Goal: Entertainment & Leisure: Consume media (video, audio)

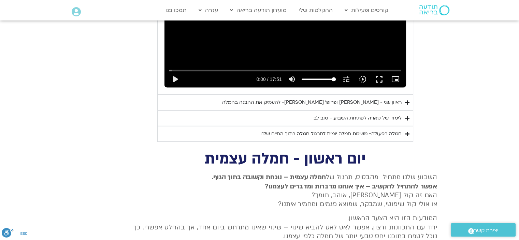
scroll to position [475, 0]
click at [402, 126] on summary "חמלה בפעולה- משימת חמלה יומית לתרגול חמלה בתוך החיים שלנו" at bounding box center [285, 134] width 256 height 16
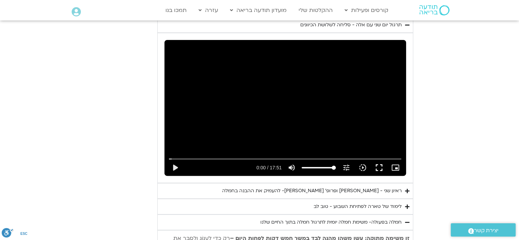
scroll to position [387, 0]
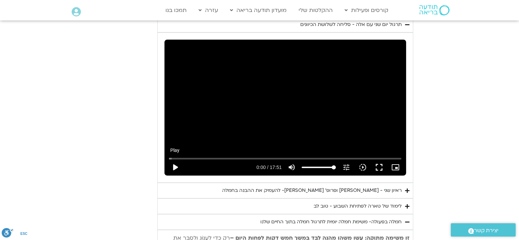
click at [176, 159] on button "play_arrow" at bounding box center [175, 167] width 16 height 16
type input "3.625987"
click at [379, 159] on button "fullscreen" at bounding box center [378, 167] width 16 height 16
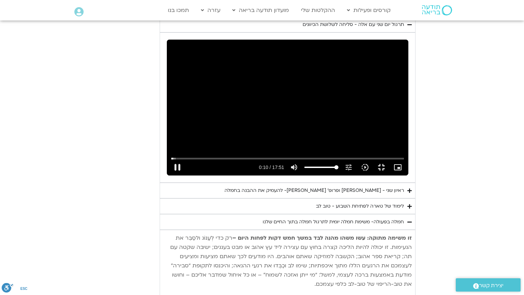
type input "10.196161"
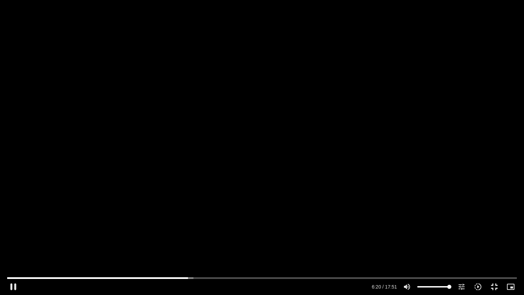
click at [255, 190] on div "Skip Ad 16:44 pause 6:20 / 17:51 volume_up Mute tune Resolution Auto 720p slow_…" at bounding box center [262, 147] width 524 height 295
click at [181, 278] on input "Seek" at bounding box center [261, 278] width 509 height 4
click at [14, 287] on button "play_arrow" at bounding box center [13, 286] width 16 height 16
click at [175, 279] on input "Seek" at bounding box center [261, 278] width 509 height 4
click at [161, 278] on input "Seek" at bounding box center [261, 278] width 509 height 4
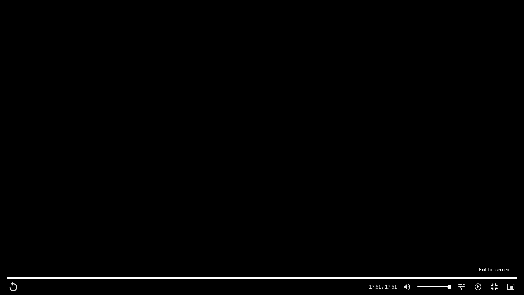
click at [495, 284] on button "fullscreen_exit" at bounding box center [494, 286] width 16 height 16
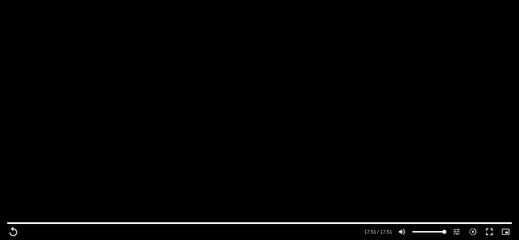
scroll to position [423, 0]
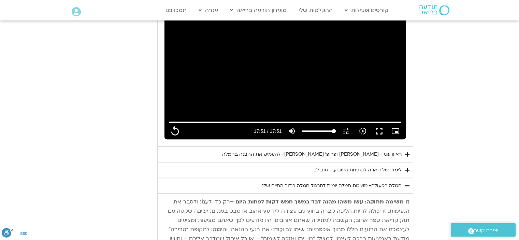
click at [407, 167] on icon "Accordion. Open links with Enter or Space, close with Escape, and navigate with…" at bounding box center [407, 169] width 4 height 5
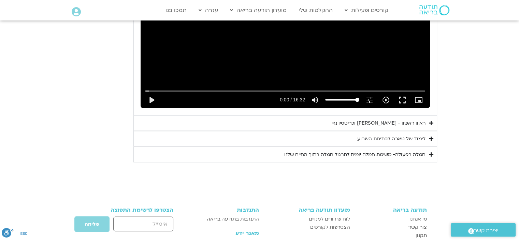
scroll to position [1212, 0]
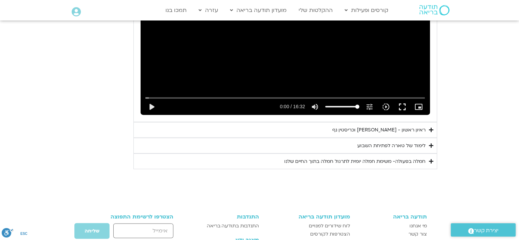
click at [428, 144] on summary "לימוד של טארה לפתיחת השבוע" at bounding box center [285, 145] width 304 height 16
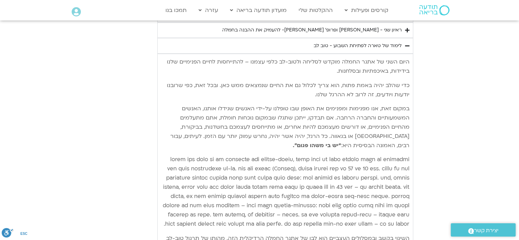
scroll to position [547, 0]
click at [295, 57] on p "היום השני של אתגר החמלה מוקדש לסליחה ולטוב-לב כלפי עצמנו – להתייחסות לחיים הפני…" at bounding box center [285, 66] width 248 height 18
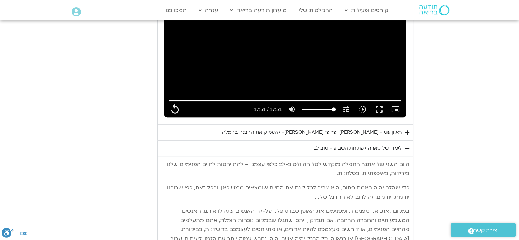
scroll to position [447, 0]
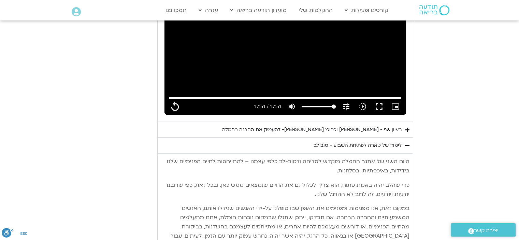
click at [405, 127] on icon "Accordion. Open links with Enter or Space, close with Escape, and navigate with…" at bounding box center [407, 129] width 4 height 5
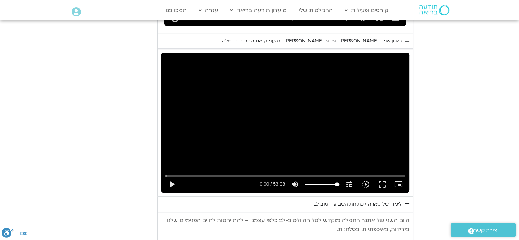
scroll to position [536, 0]
type input "1071.88"
